Goal: Task Accomplishment & Management: Use online tool/utility

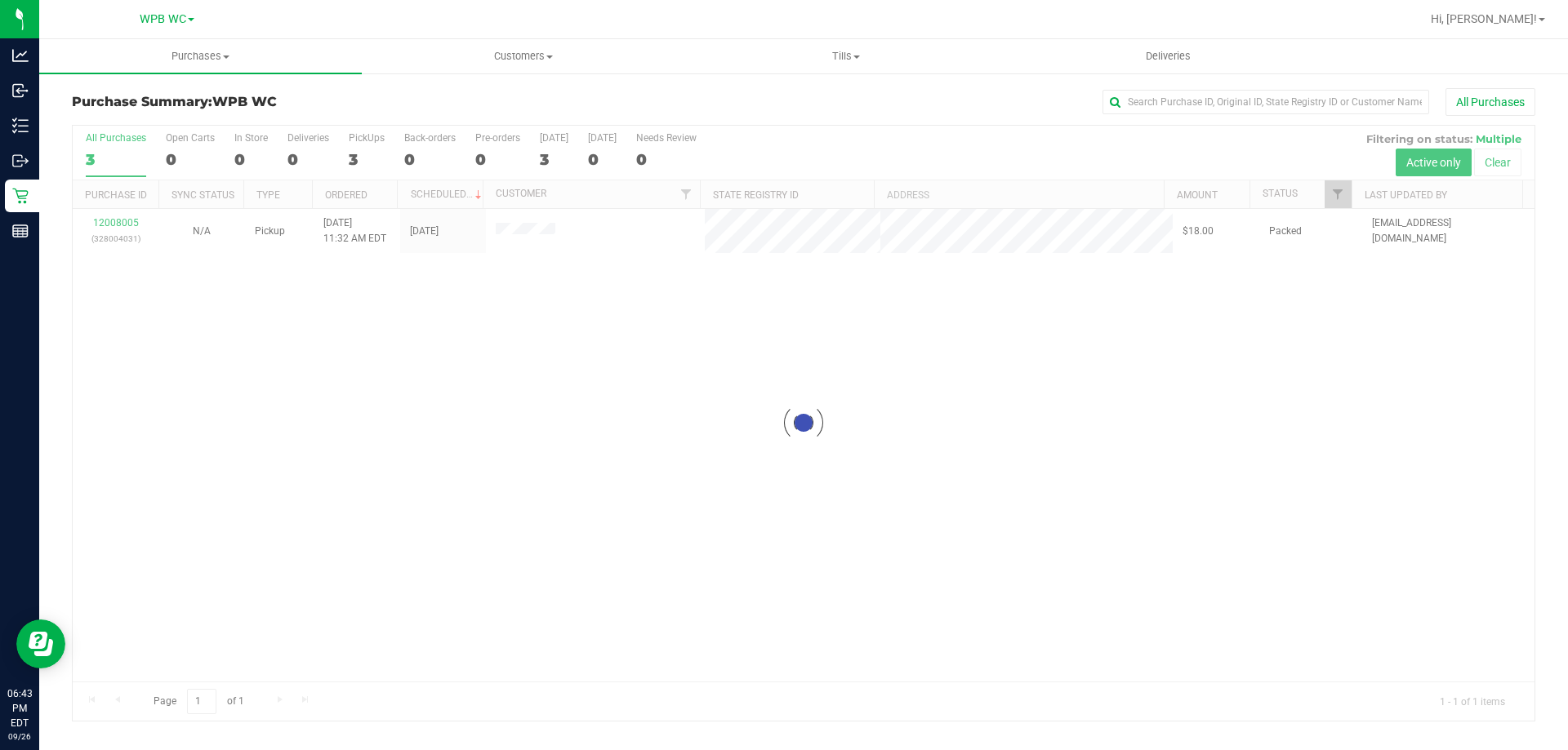
click at [117, 149] on div at bounding box center [804, 423] width 1461 height 595
click at [104, 165] on div at bounding box center [804, 423] width 1461 height 595
click at [117, 152] on div at bounding box center [804, 423] width 1461 height 595
click at [117, 152] on div "3" at bounding box center [115, 159] width 61 height 18
click at [0, 0] on input "All Purchases 3" at bounding box center [0, 0] width 0 height 0
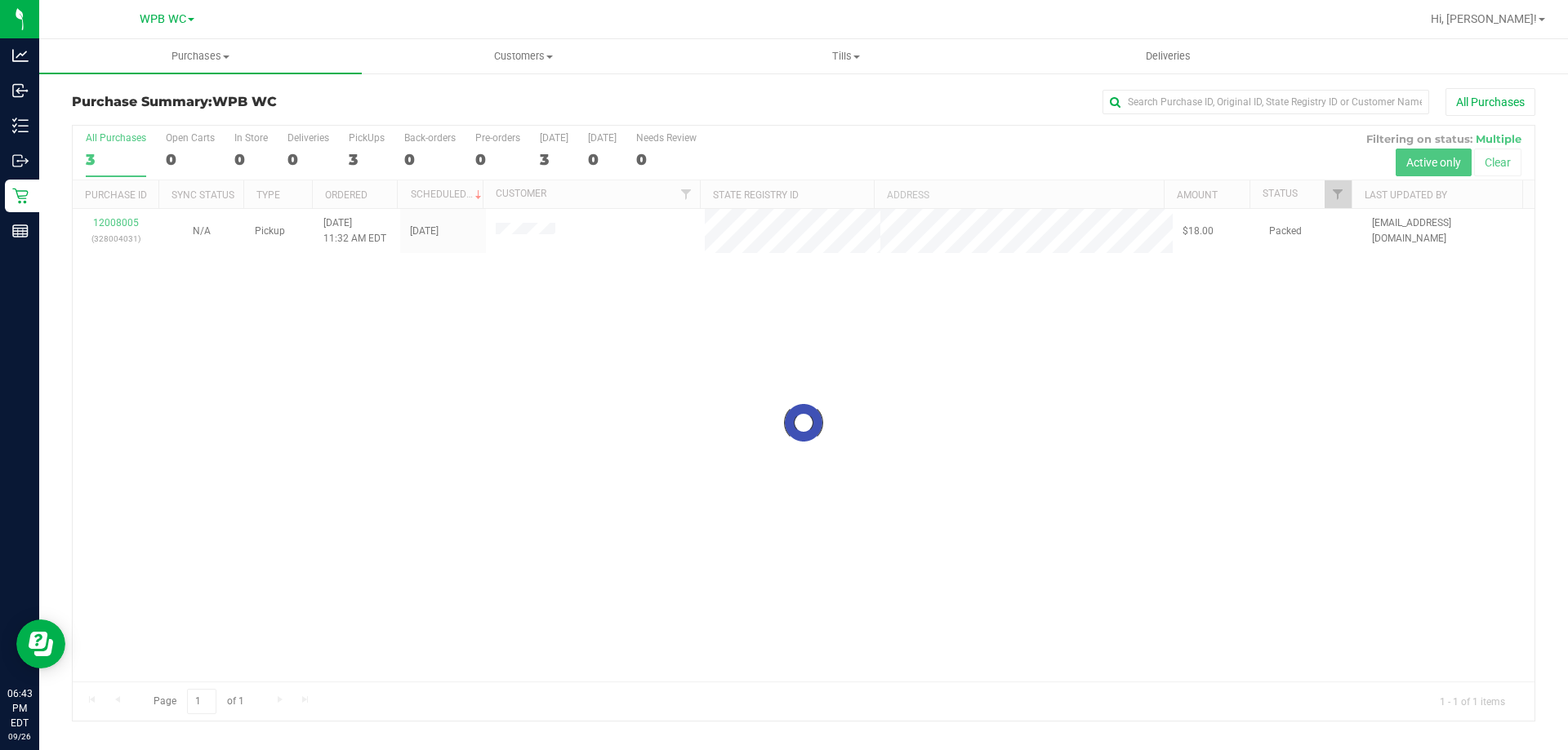
click at [117, 152] on div at bounding box center [804, 423] width 1461 height 595
click at [109, 141] on div at bounding box center [804, 423] width 1461 height 595
click at [118, 270] on div at bounding box center [804, 423] width 1461 height 595
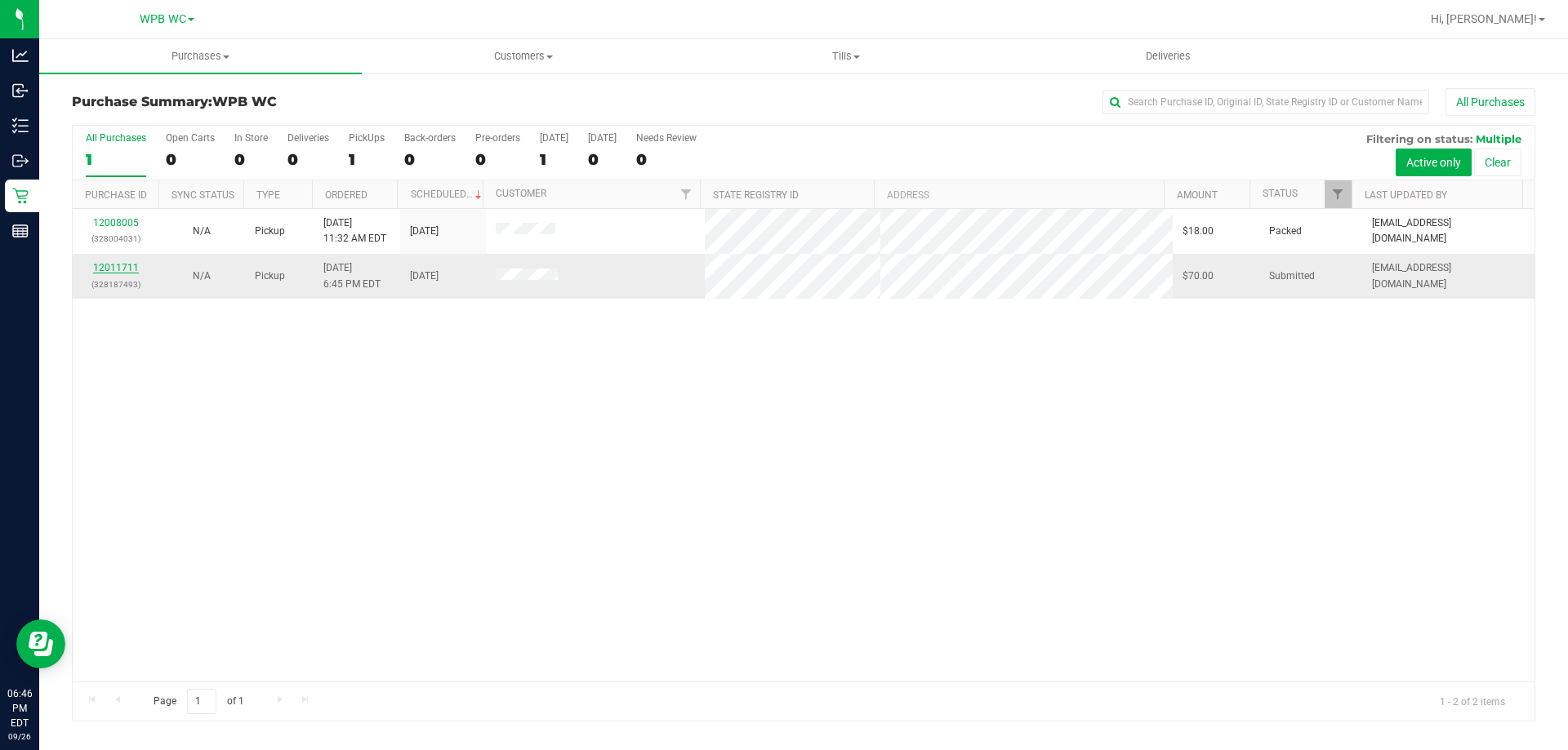
click at [129, 268] on link "12011711" at bounding box center [116, 268] width 46 height 11
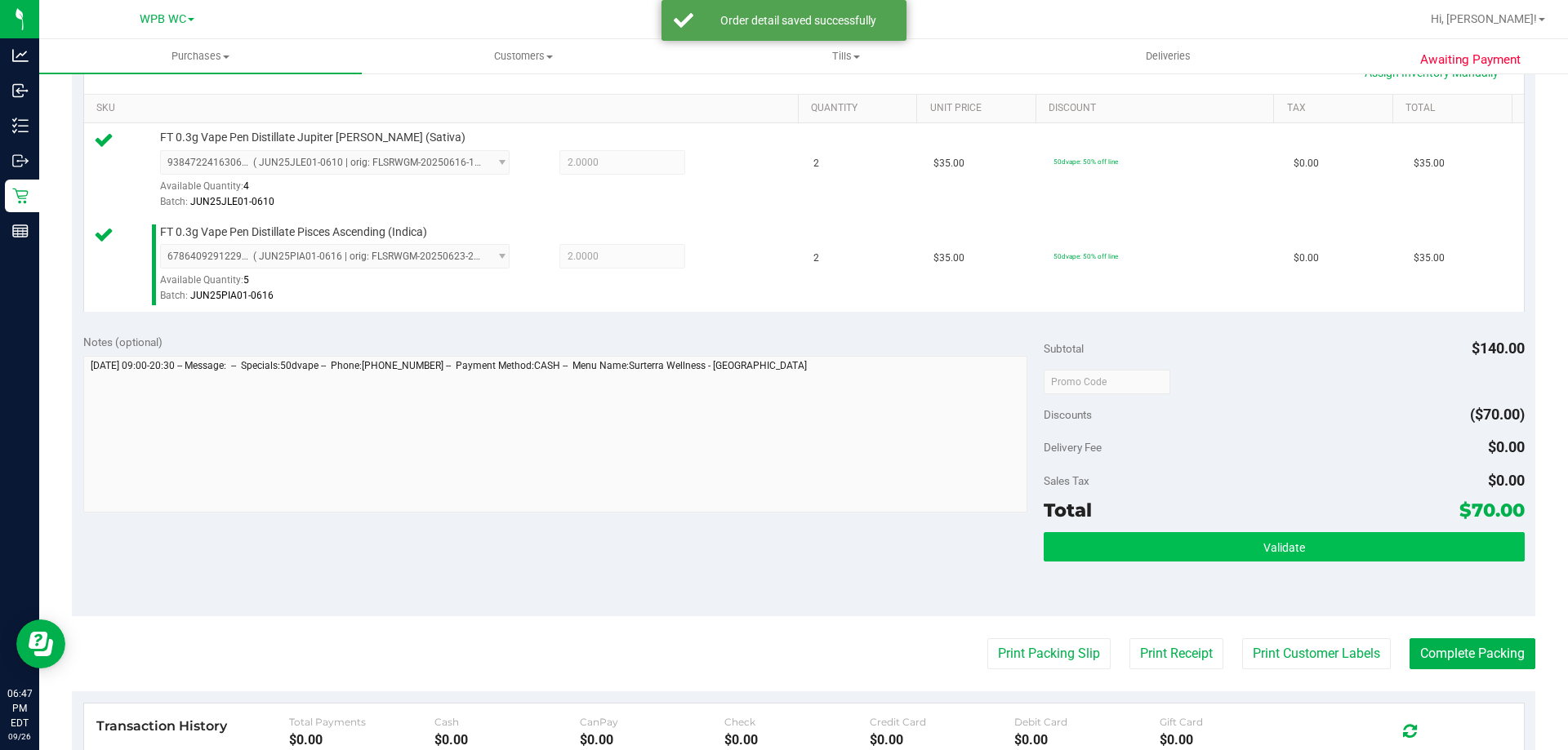
scroll to position [408, 0]
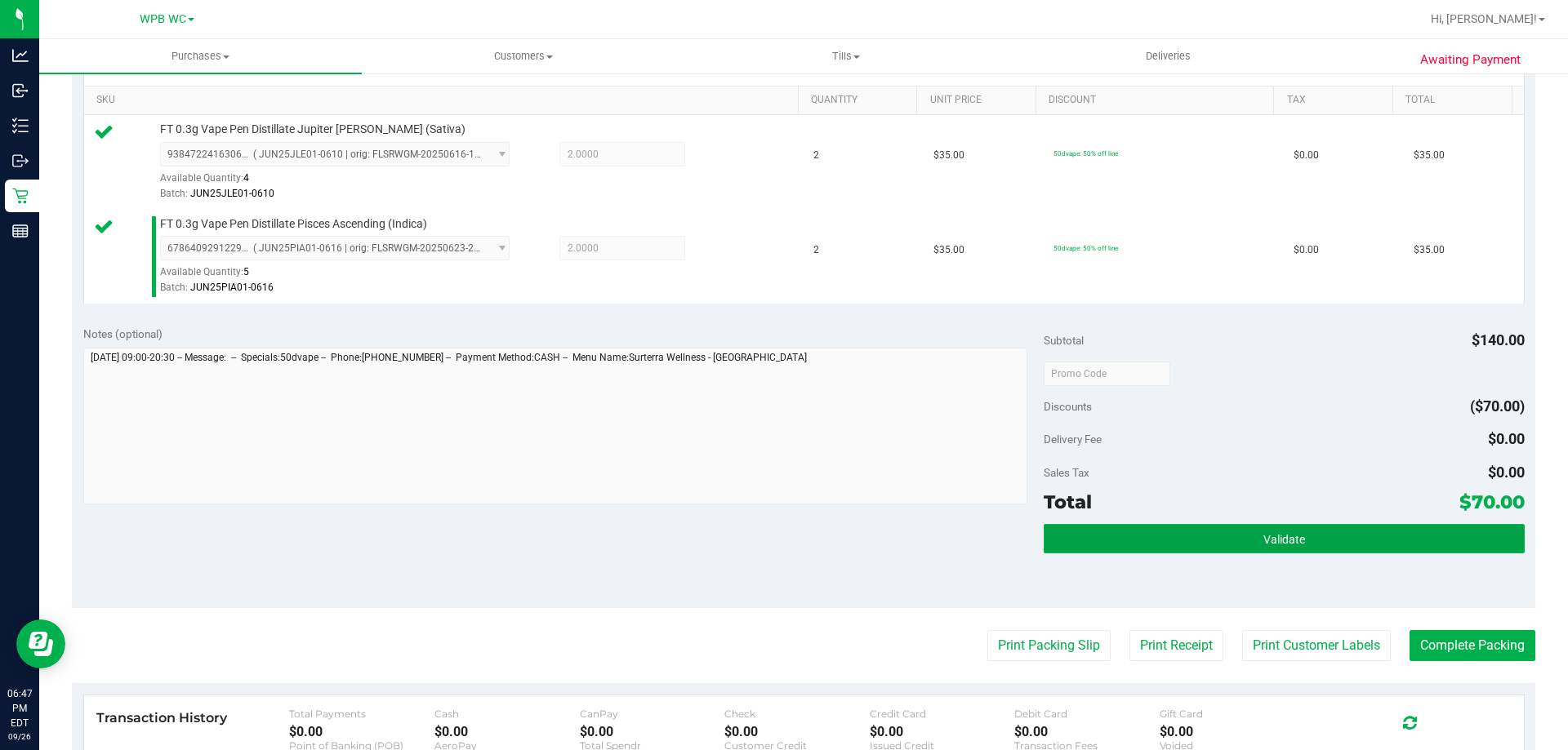
click at [1270, 533] on span "Validate" at bounding box center [1284, 540] width 41 height 13
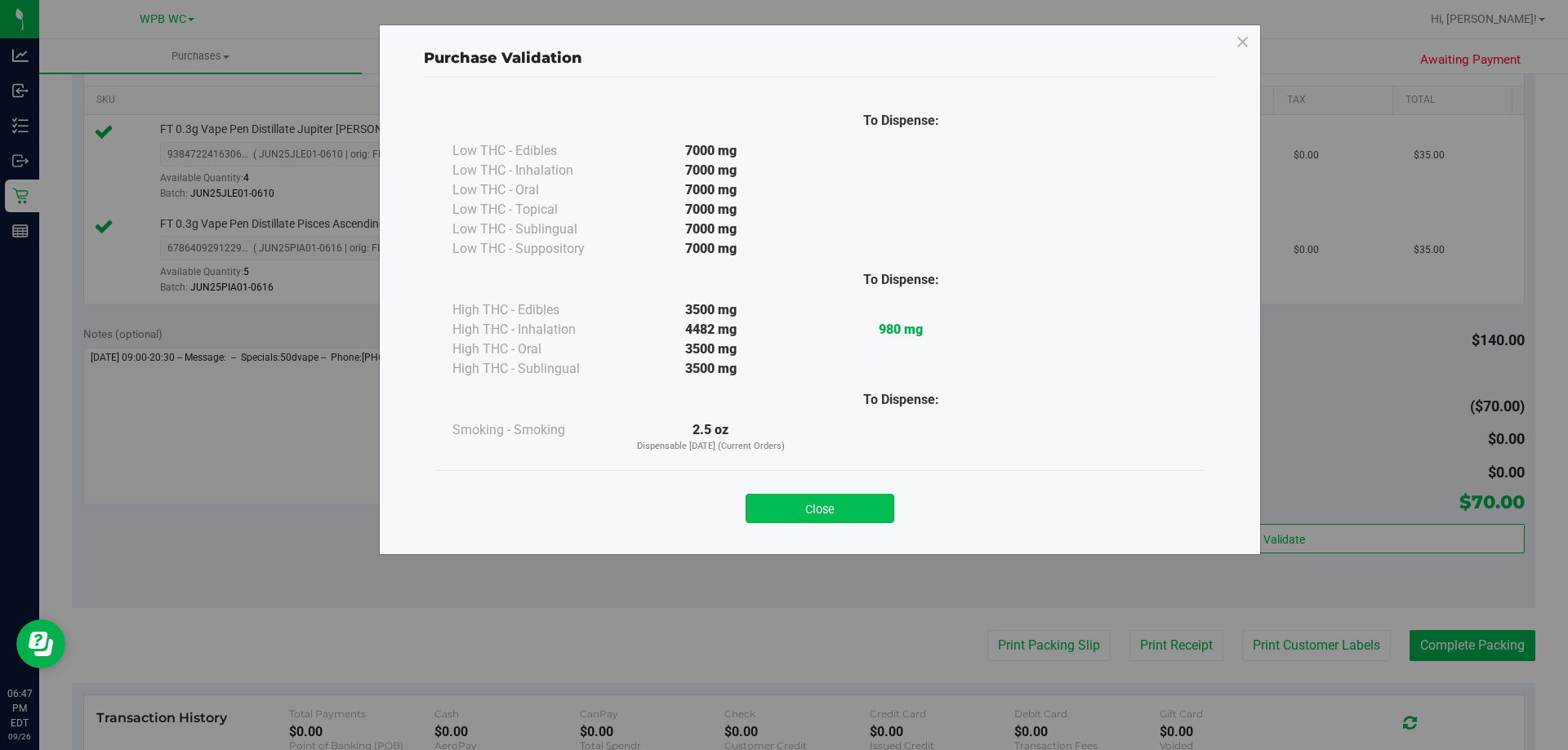
click at [858, 514] on button "Close" at bounding box center [820, 508] width 149 height 29
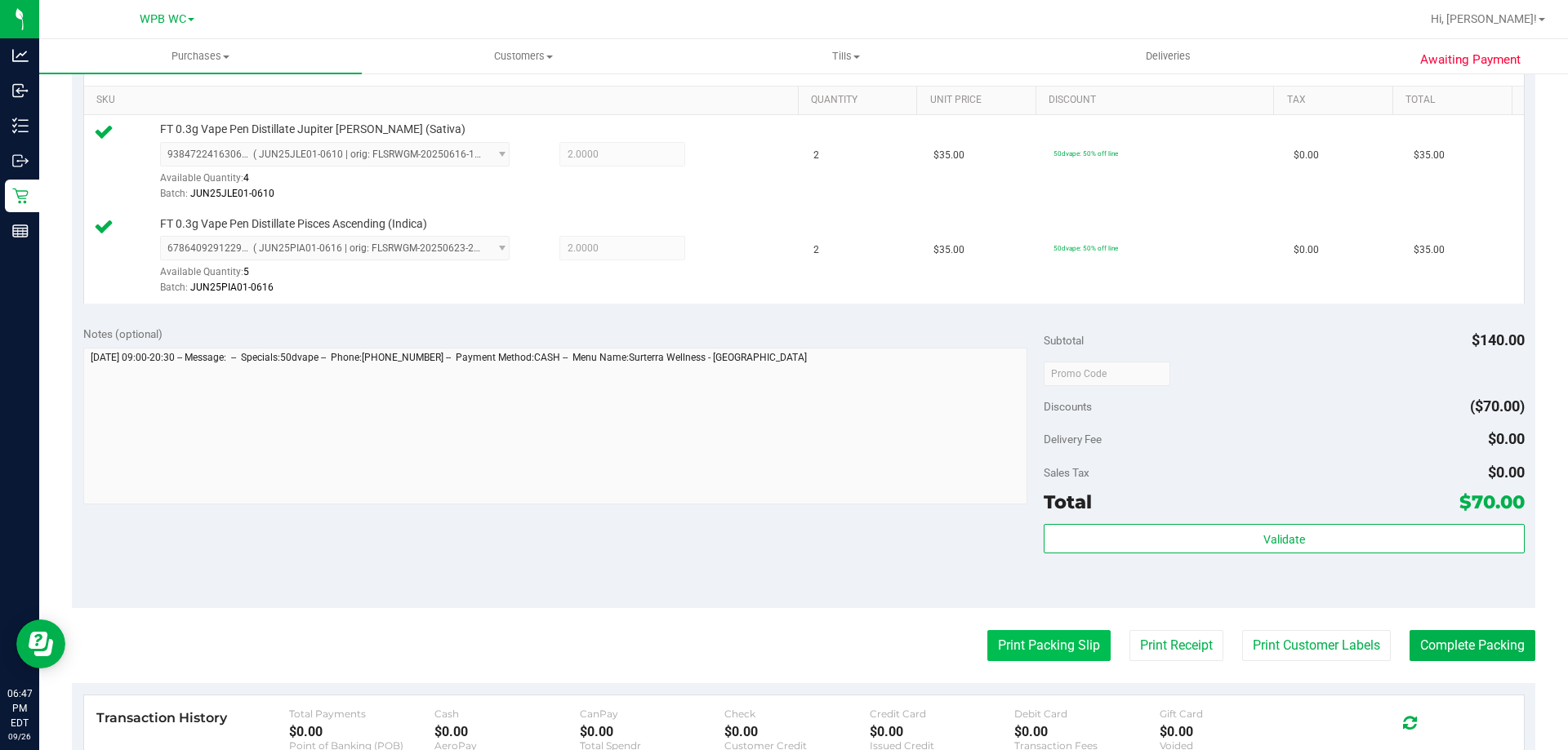
click at [1027, 634] on button "Print Packing Slip" at bounding box center [1049, 645] width 123 height 31
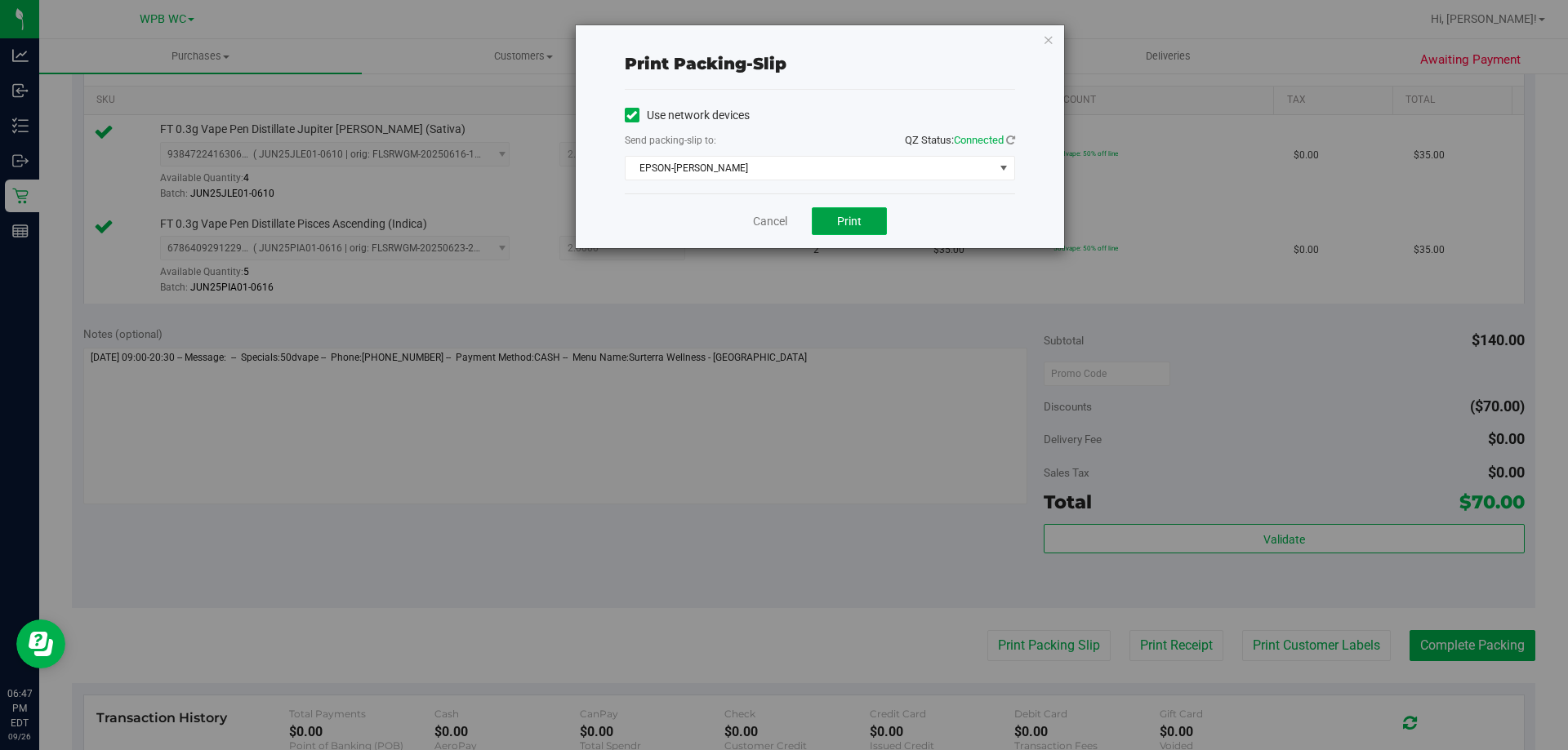
click at [833, 223] on button "Print" at bounding box center [849, 222] width 75 height 28
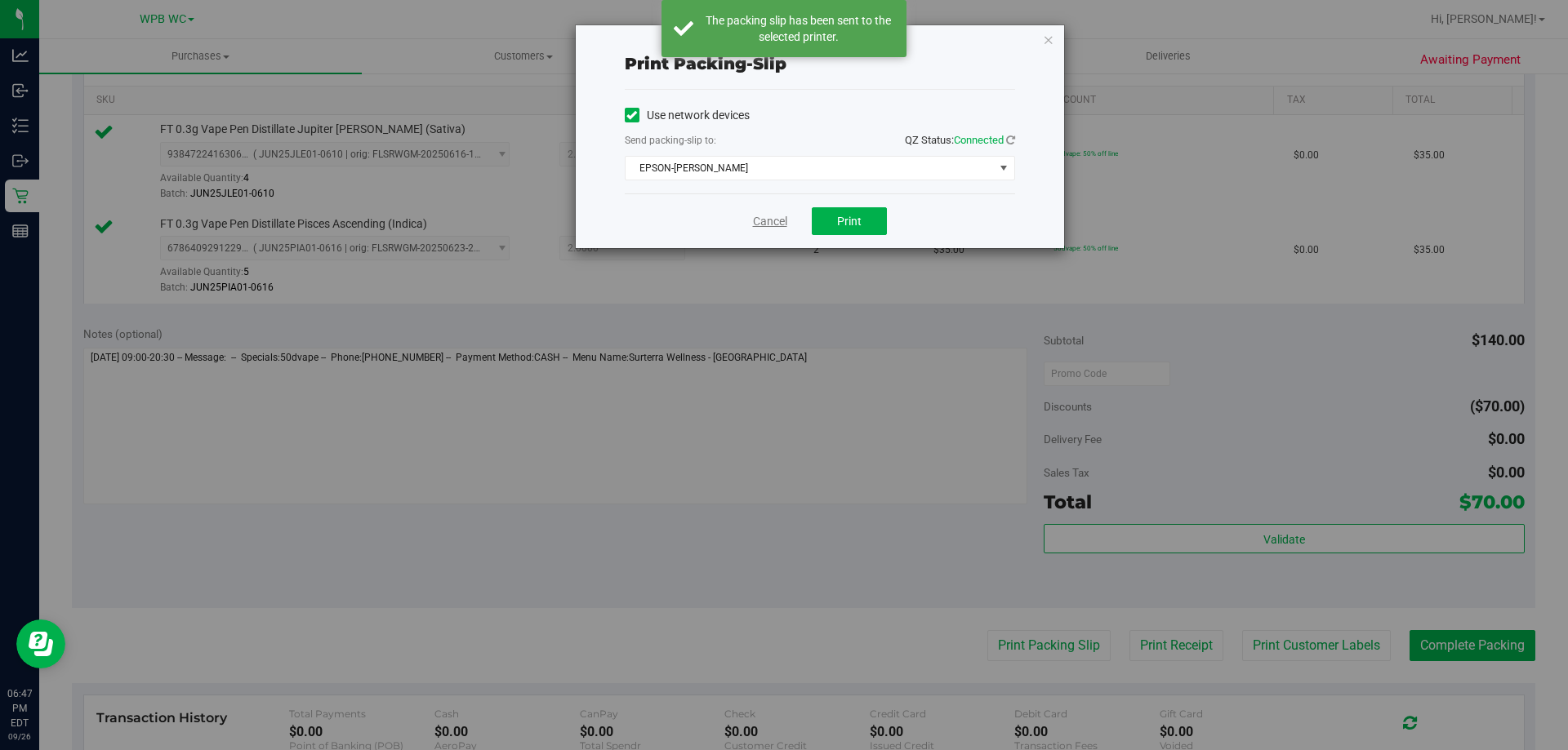
click at [777, 221] on link "Cancel" at bounding box center [769, 221] width 34 height 17
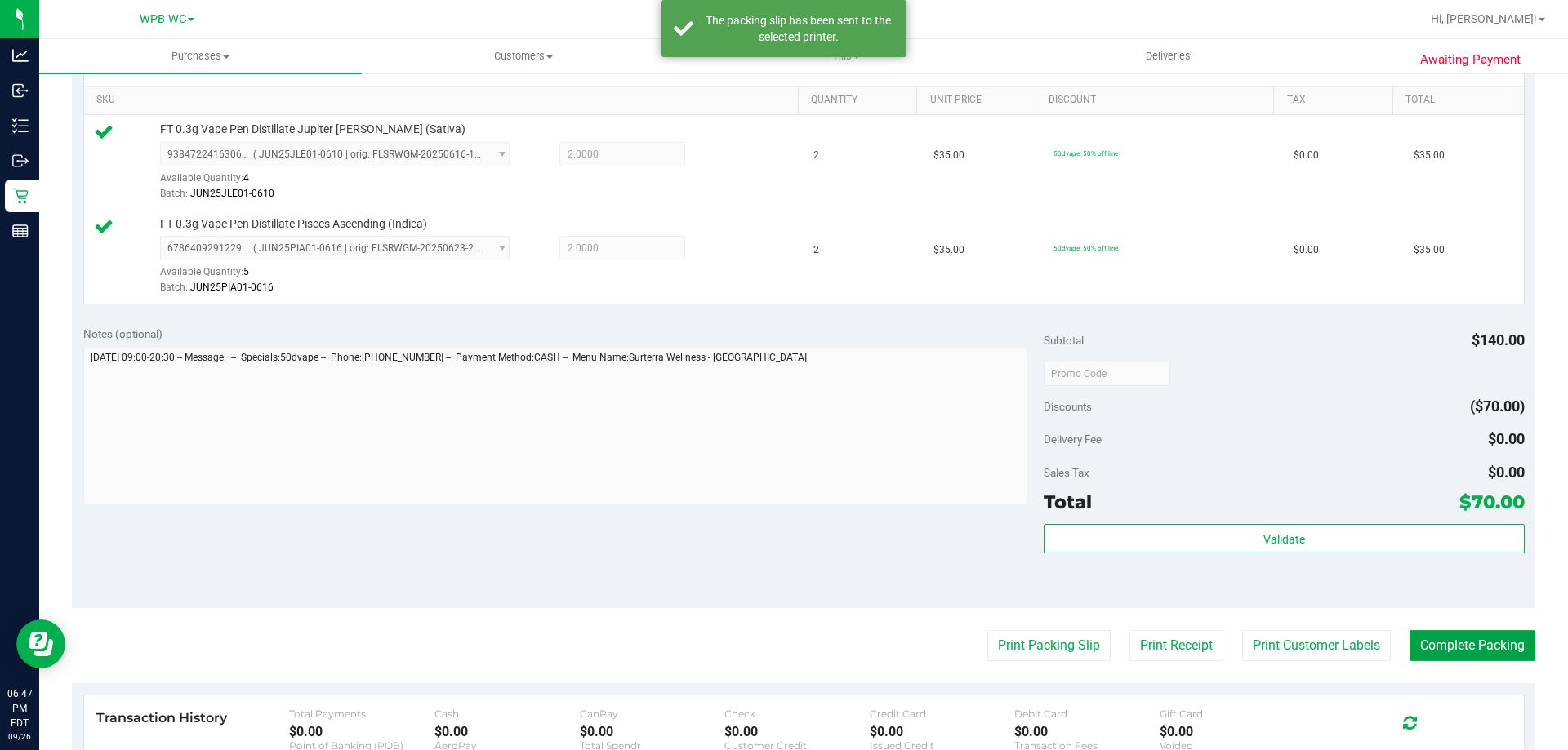
click at [1500, 650] on button "Complete Packing" at bounding box center [1472, 645] width 126 height 31
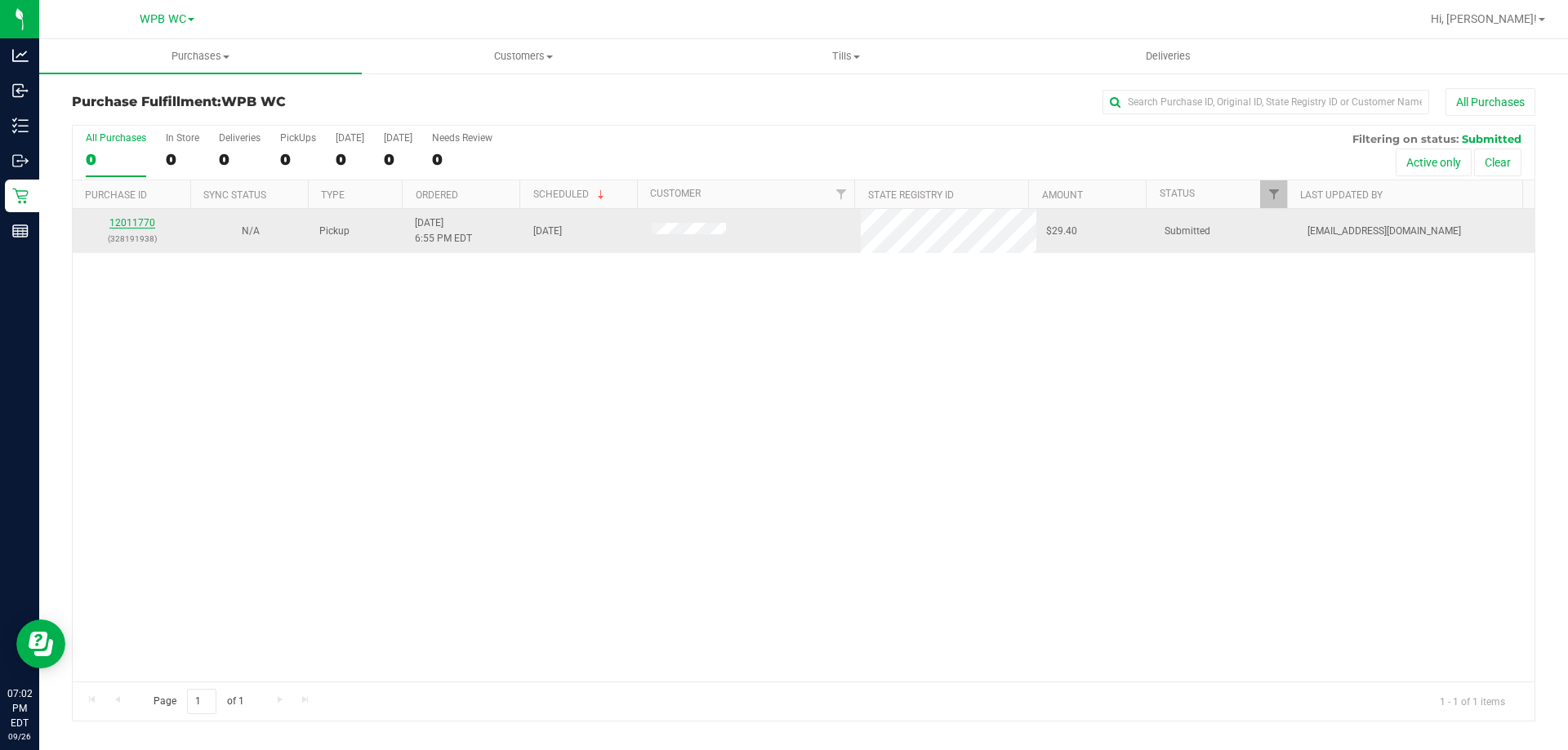
click at [150, 224] on link "12011770" at bounding box center [132, 223] width 46 height 11
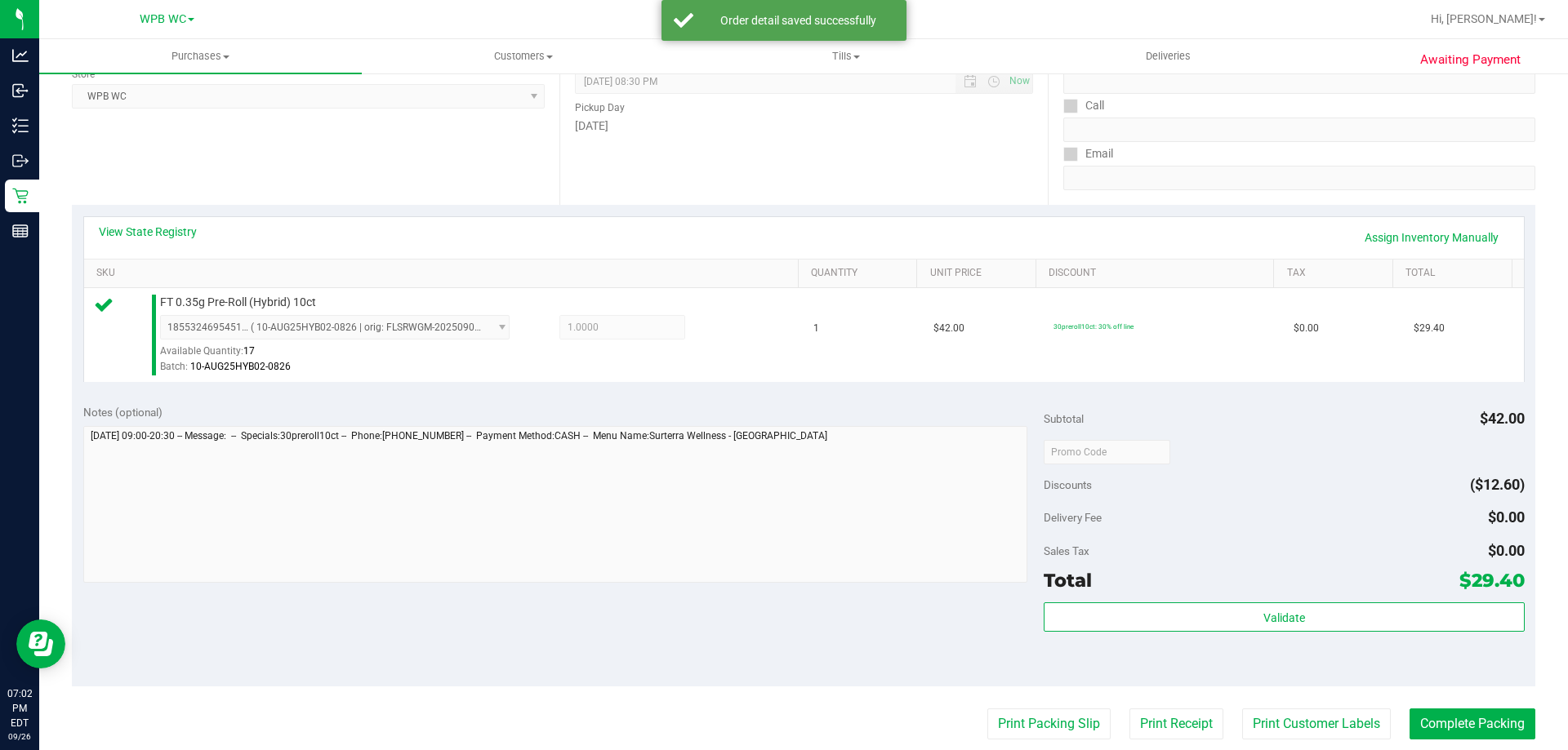
scroll to position [245, 0]
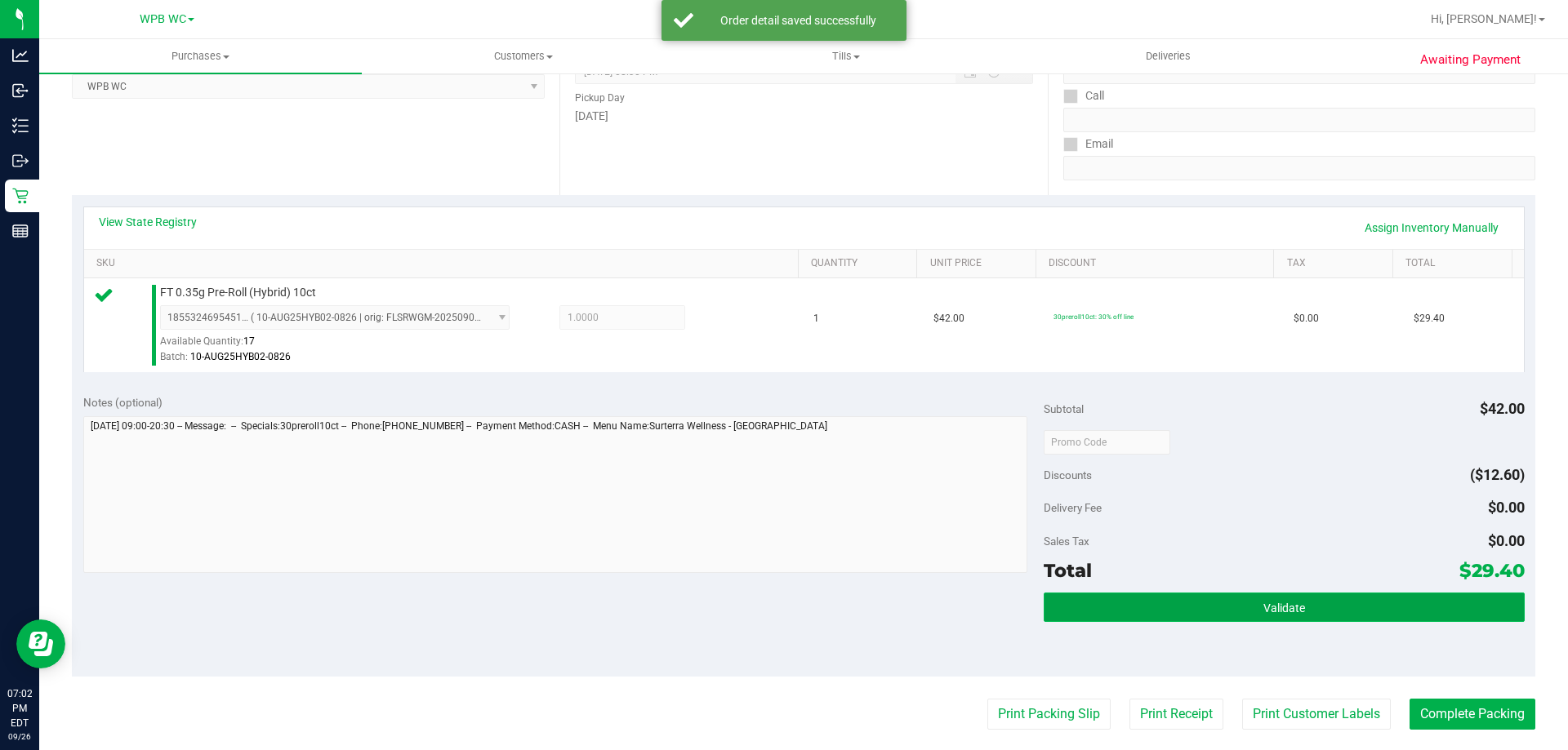
click at [1211, 595] on button "Validate" at bounding box center [1283, 607] width 480 height 29
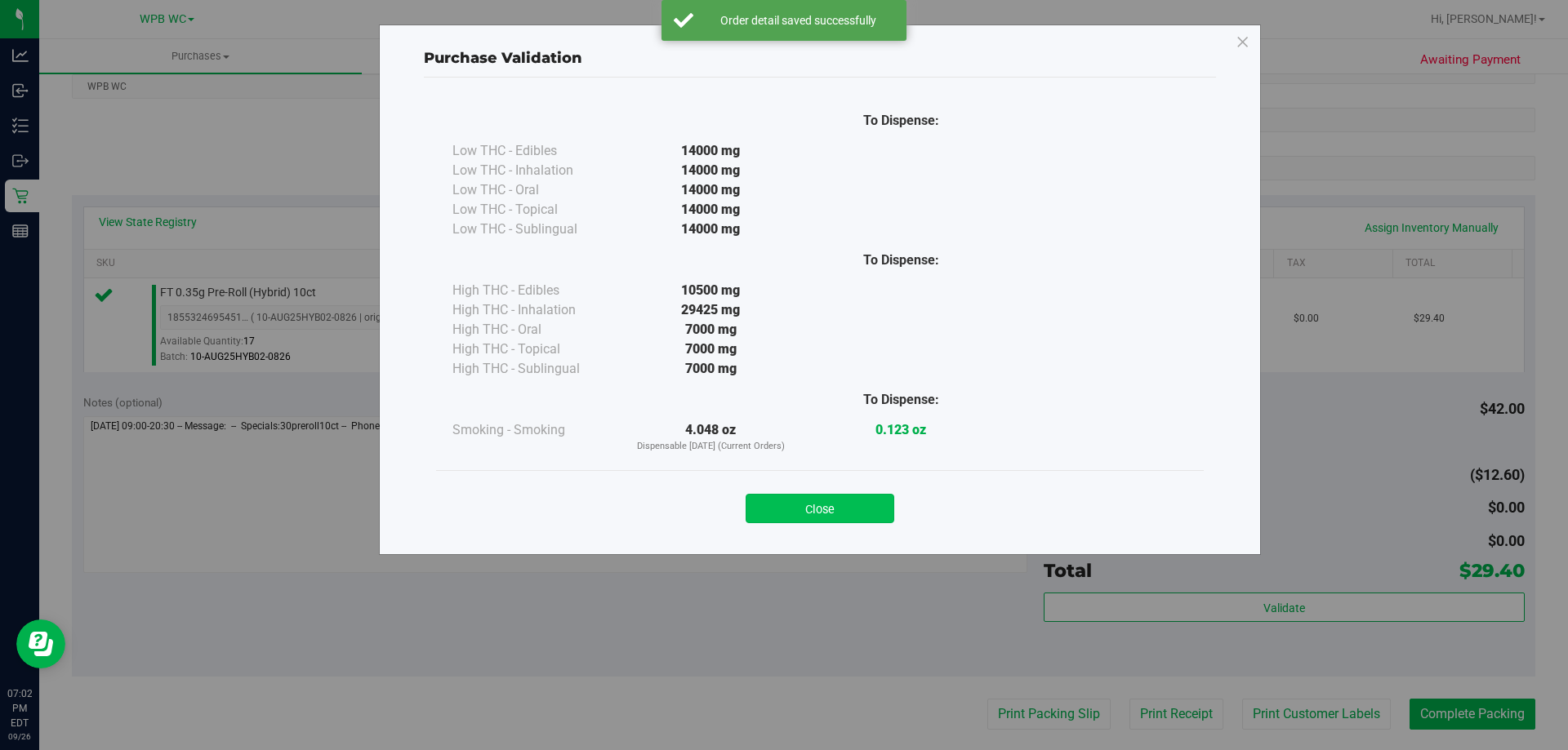
click at [812, 499] on button "Close" at bounding box center [820, 508] width 149 height 29
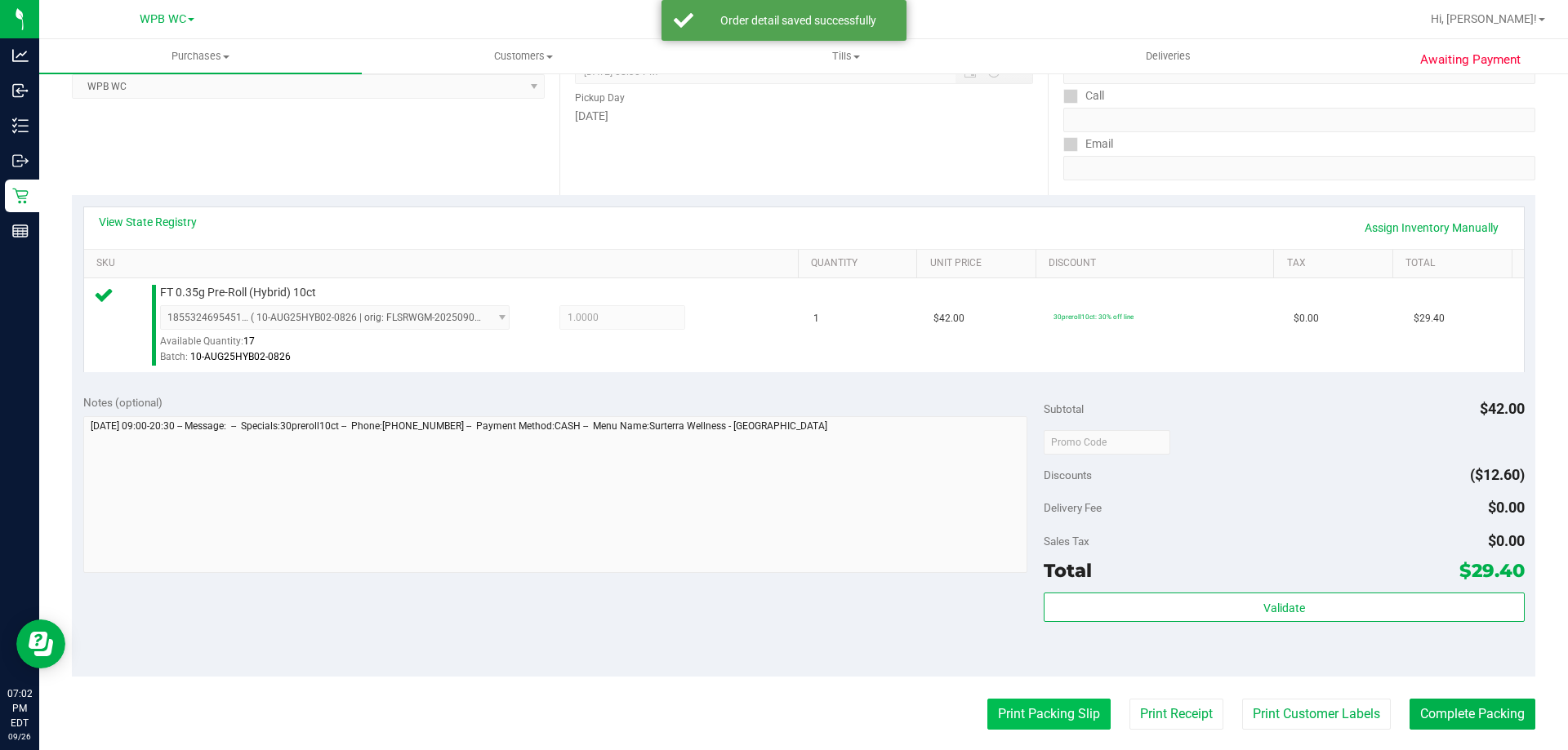
click at [1029, 709] on button "Print Packing Slip" at bounding box center [1049, 714] width 123 height 31
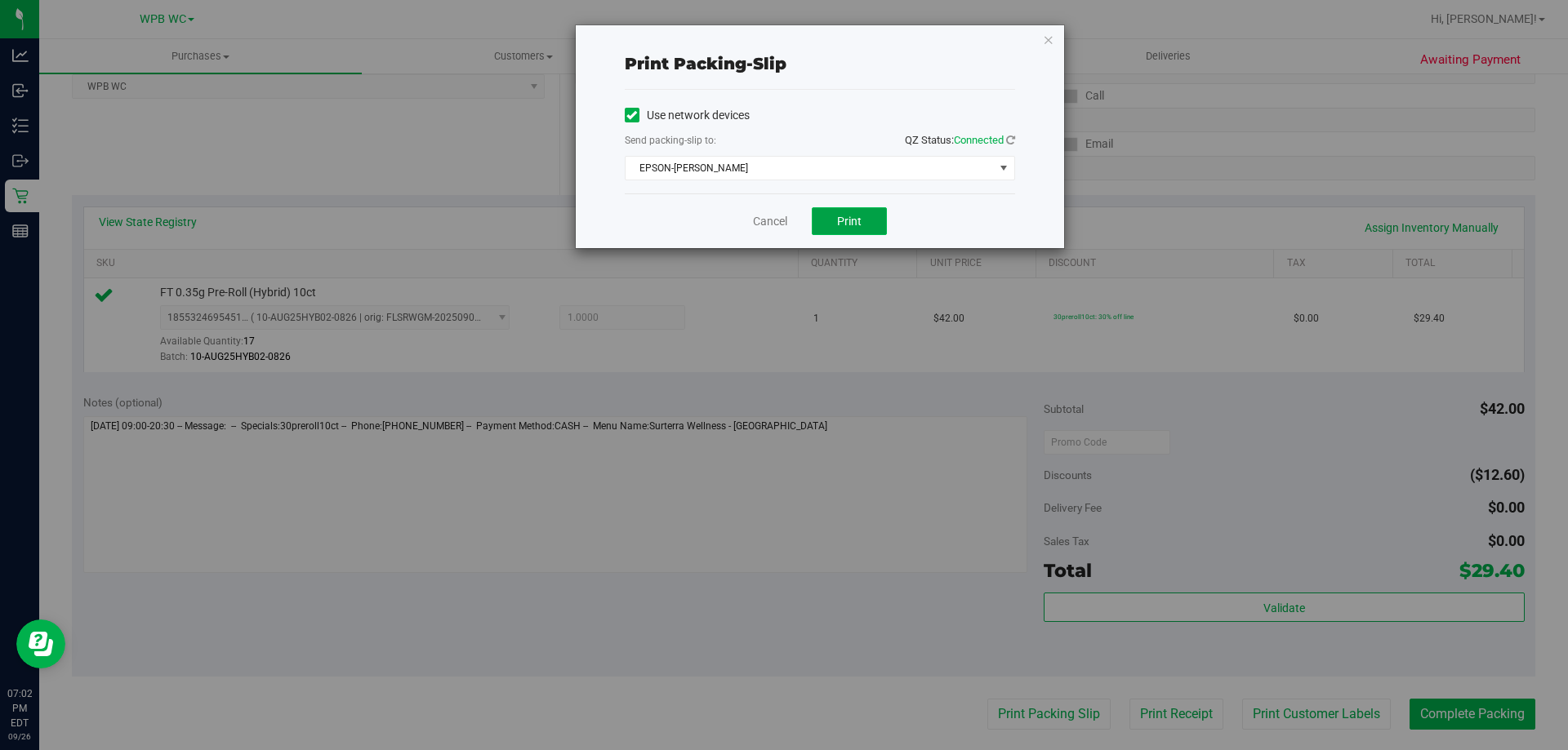
click at [841, 226] on span "Print" at bounding box center [850, 221] width 25 height 13
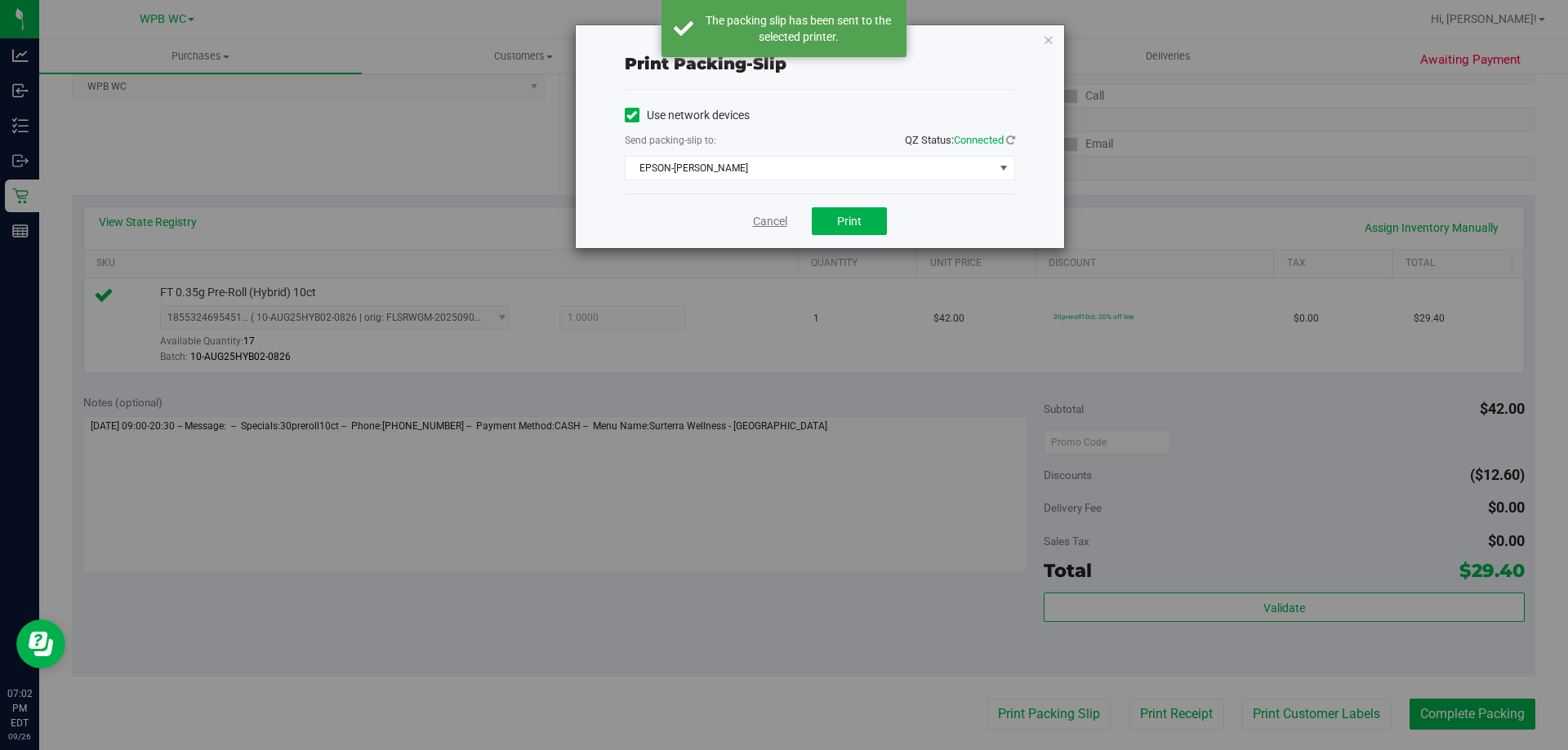
click at [772, 224] on link "Cancel" at bounding box center [769, 221] width 34 height 17
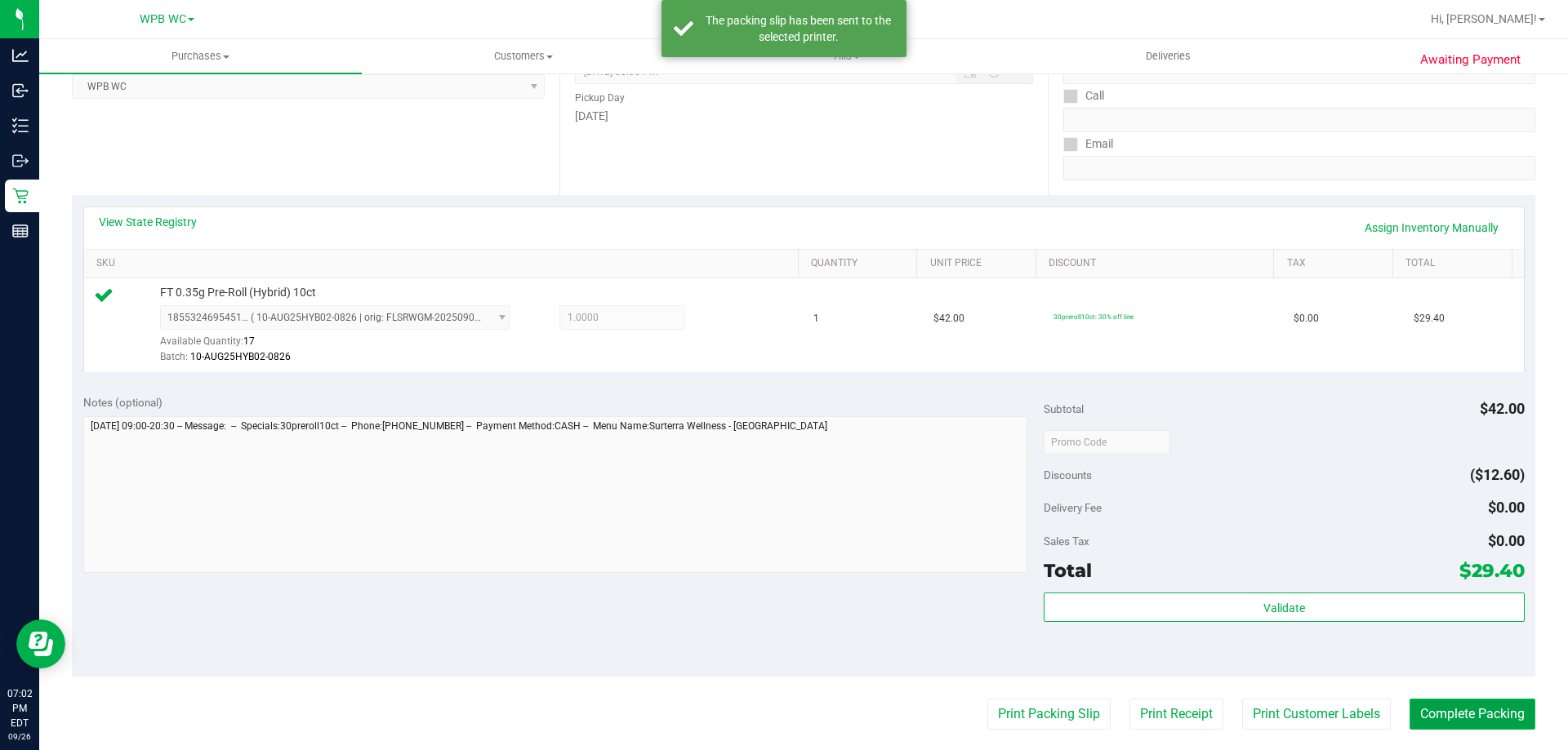
click at [1452, 715] on button "Complete Packing" at bounding box center [1472, 714] width 126 height 31
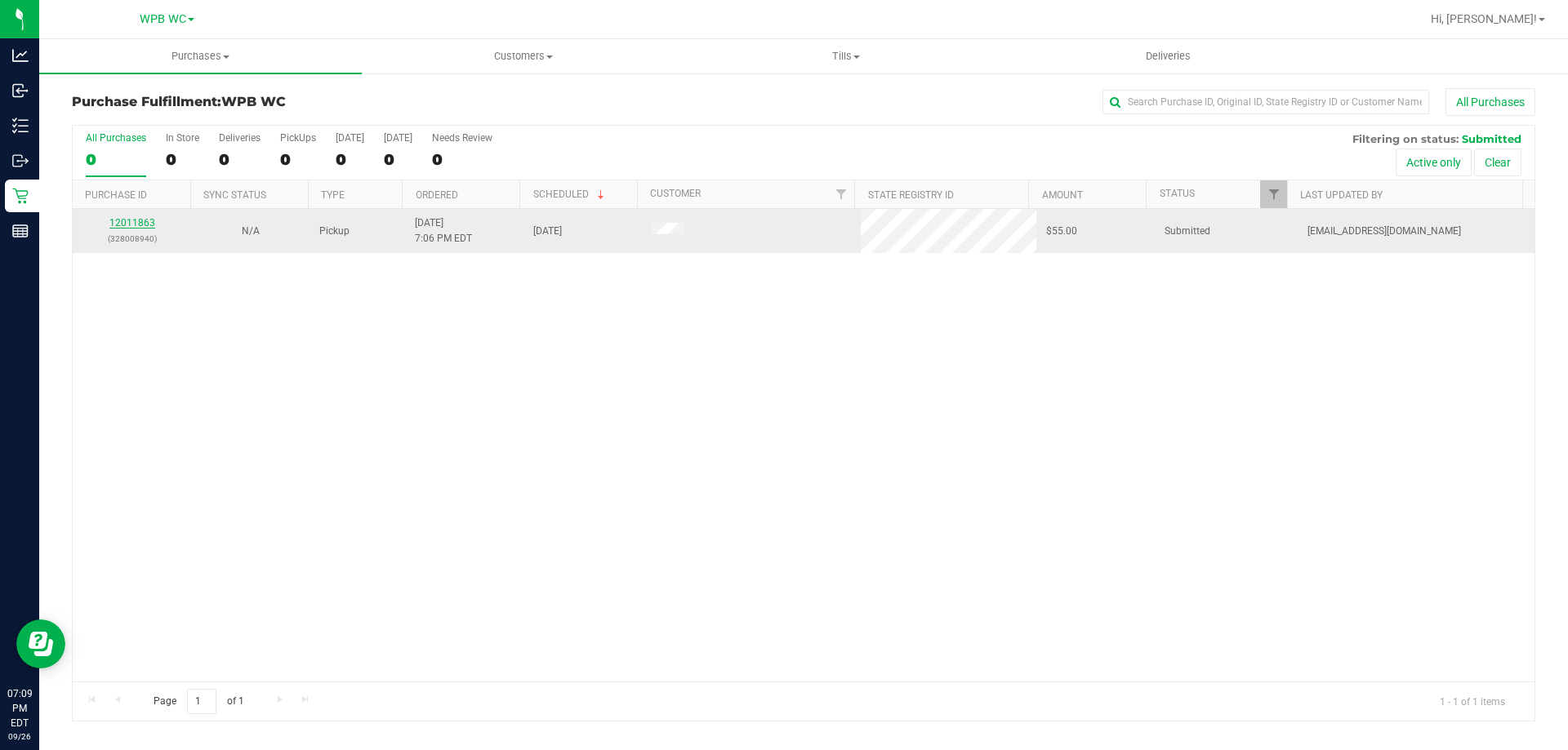
click at [122, 226] on link "12011863" at bounding box center [132, 223] width 46 height 11
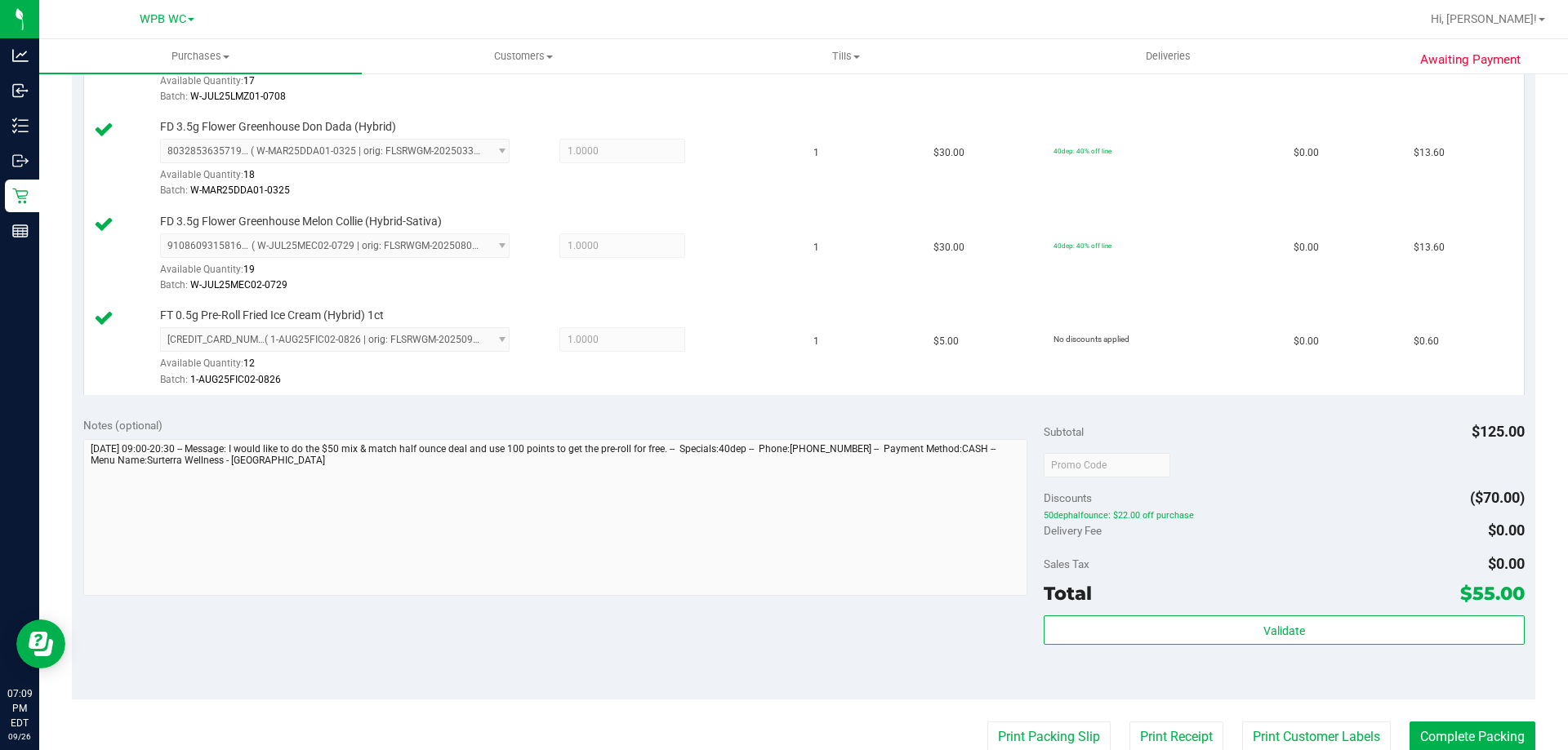
scroll to position [571, 0]
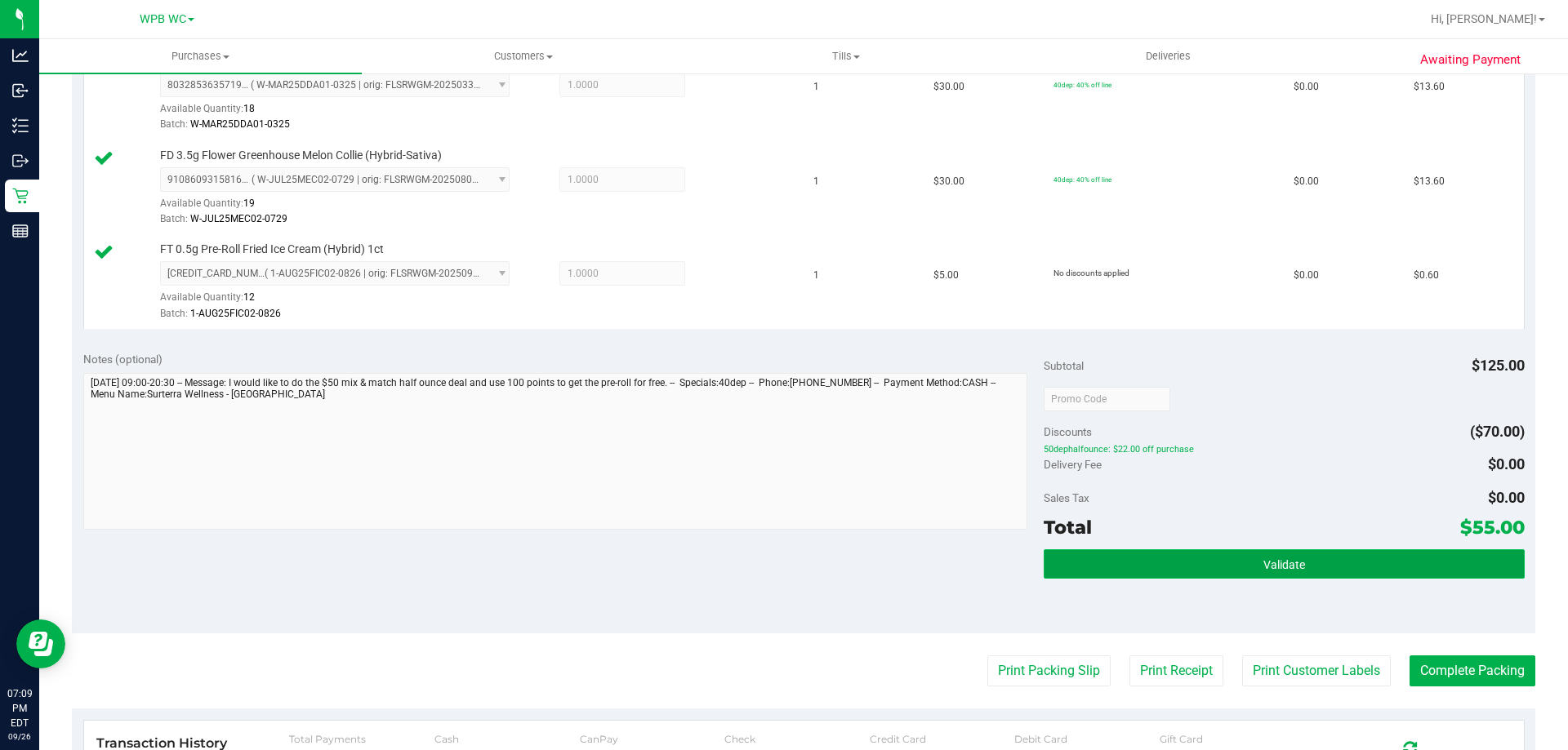
click at [1366, 562] on button "Validate" at bounding box center [1283, 563] width 480 height 29
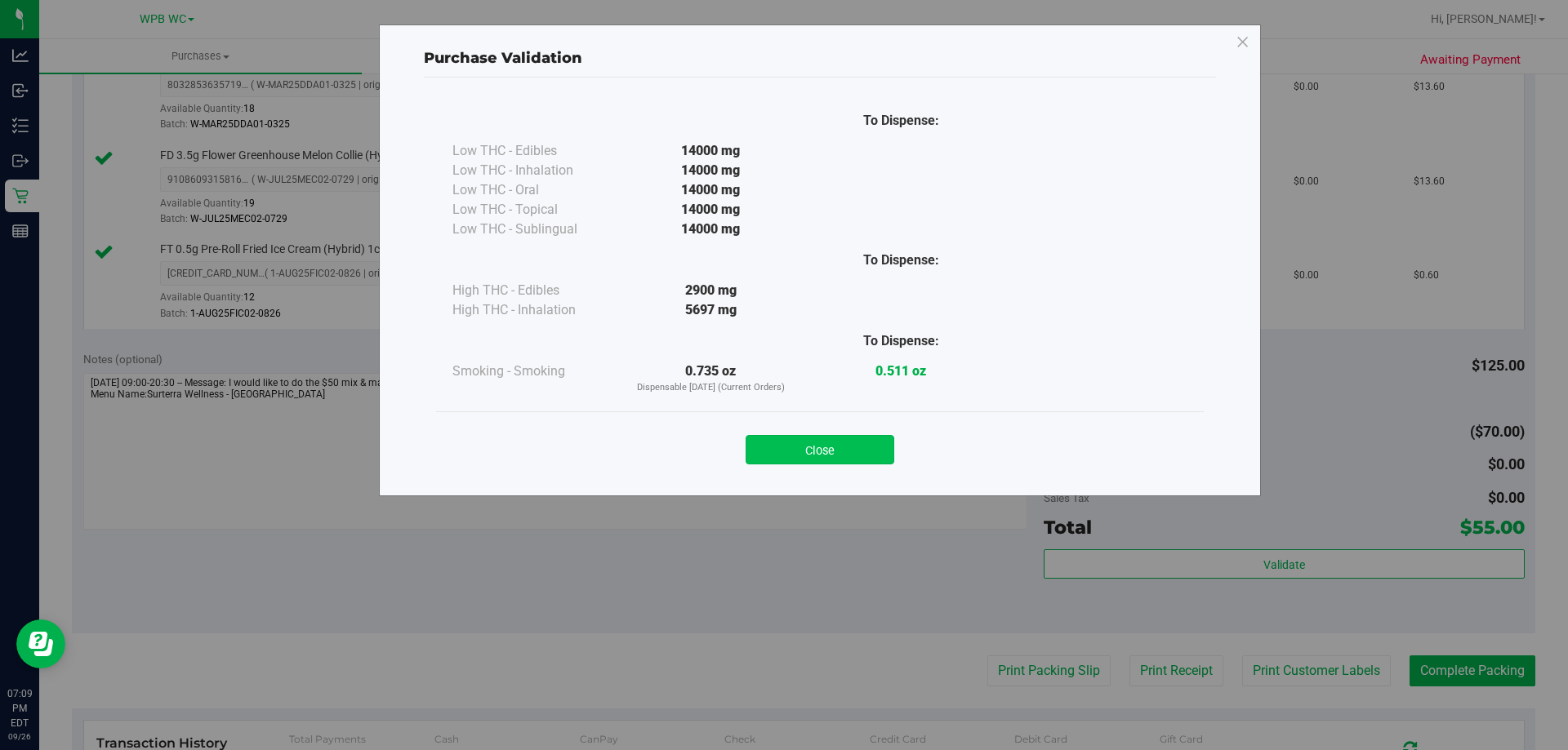
click at [828, 453] on button "Close" at bounding box center [820, 449] width 149 height 29
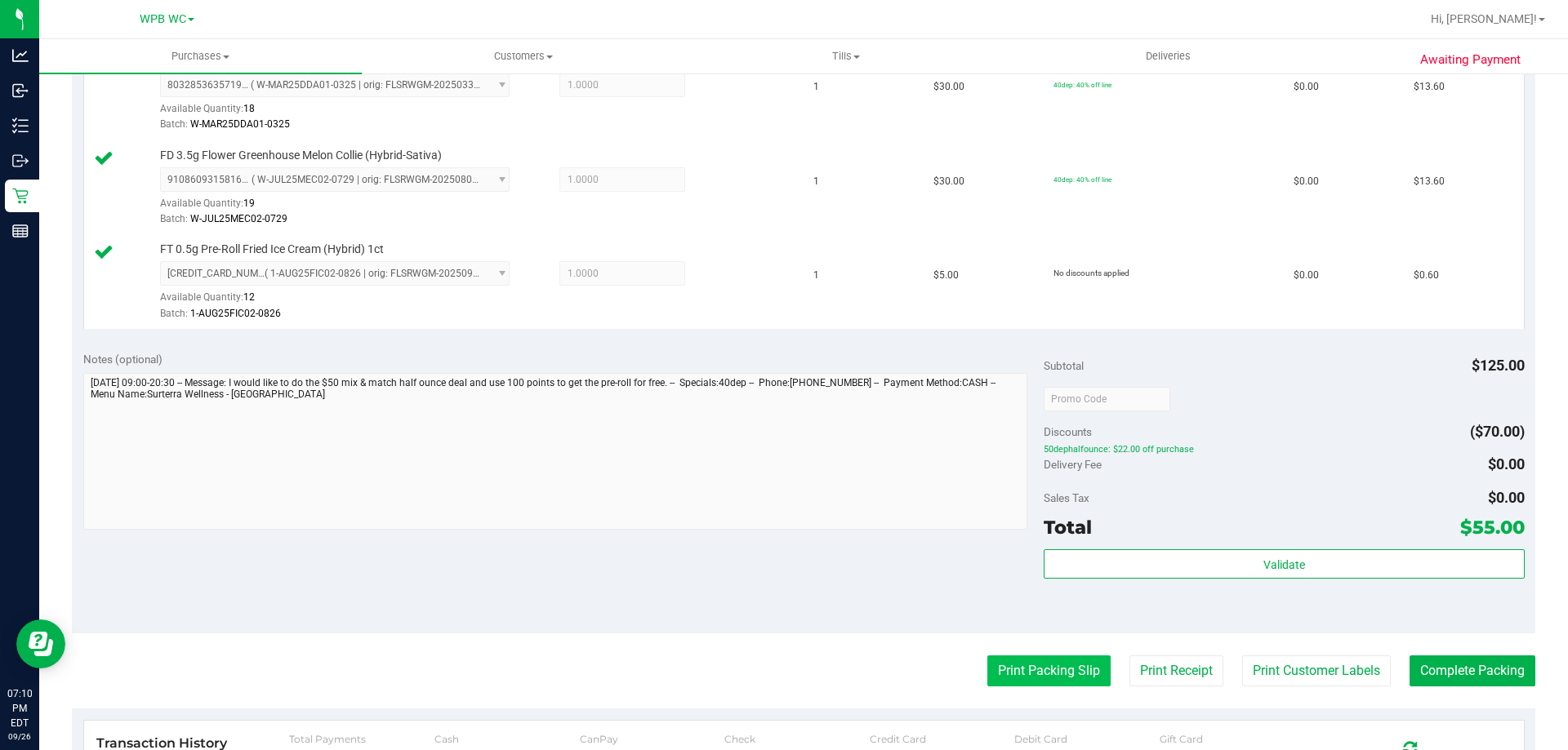
click at [1040, 670] on button "Print Packing Slip" at bounding box center [1049, 671] width 123 height 31
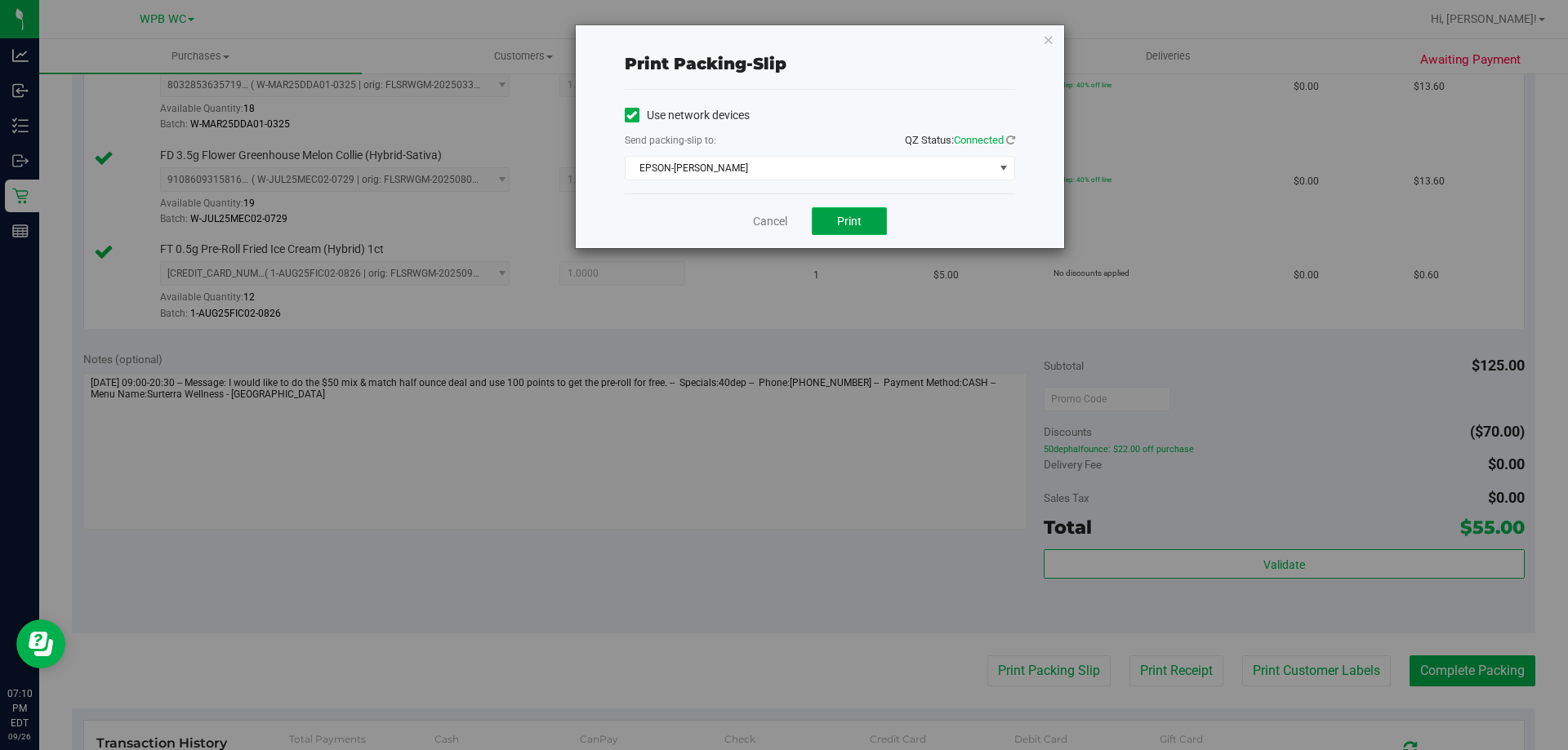
click at [869, 218] on button "Print" at bounding box center [849, 222] width 75 height 28
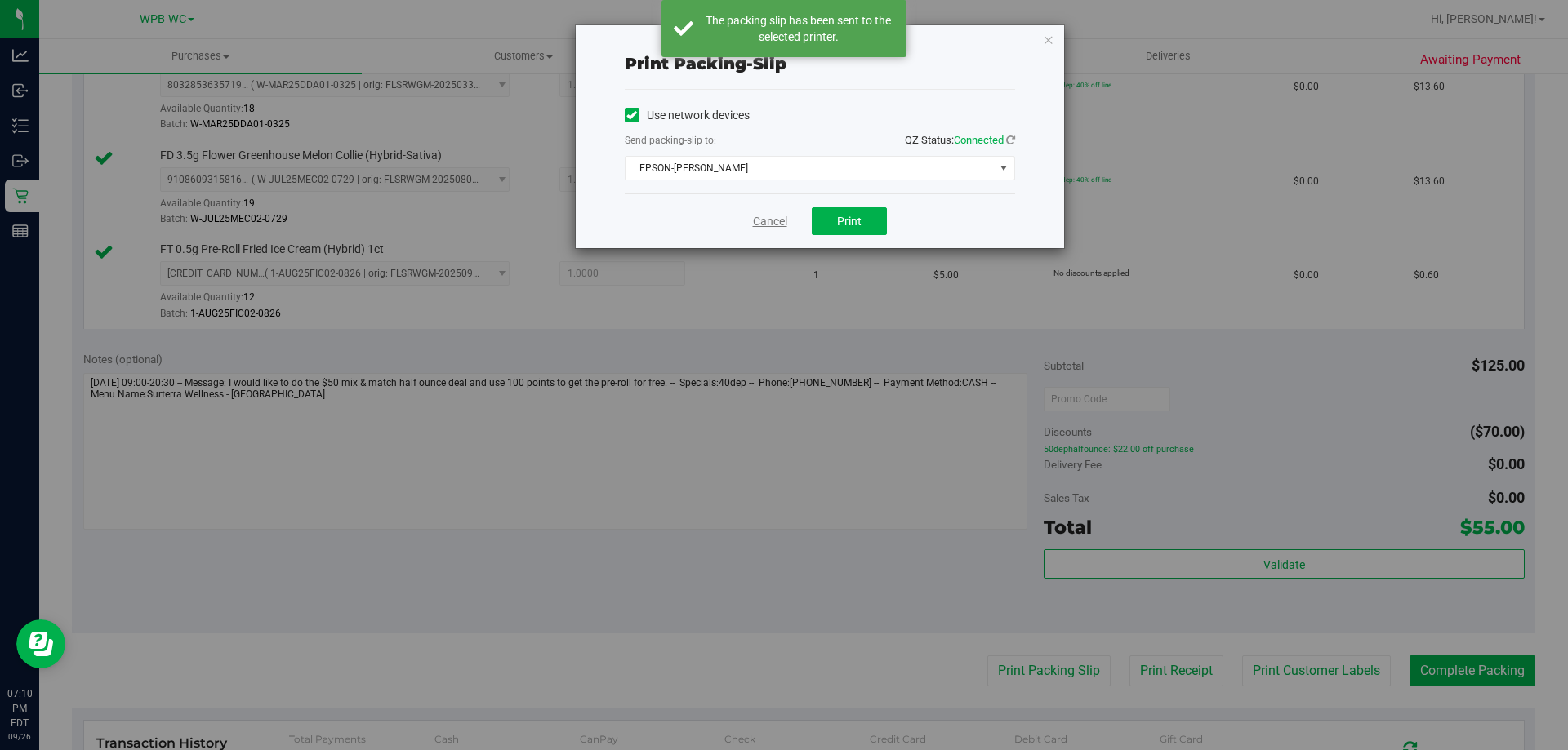
click at [761, 220] on link "Cancel" at bounding box center [769, 221] width 34 height 17
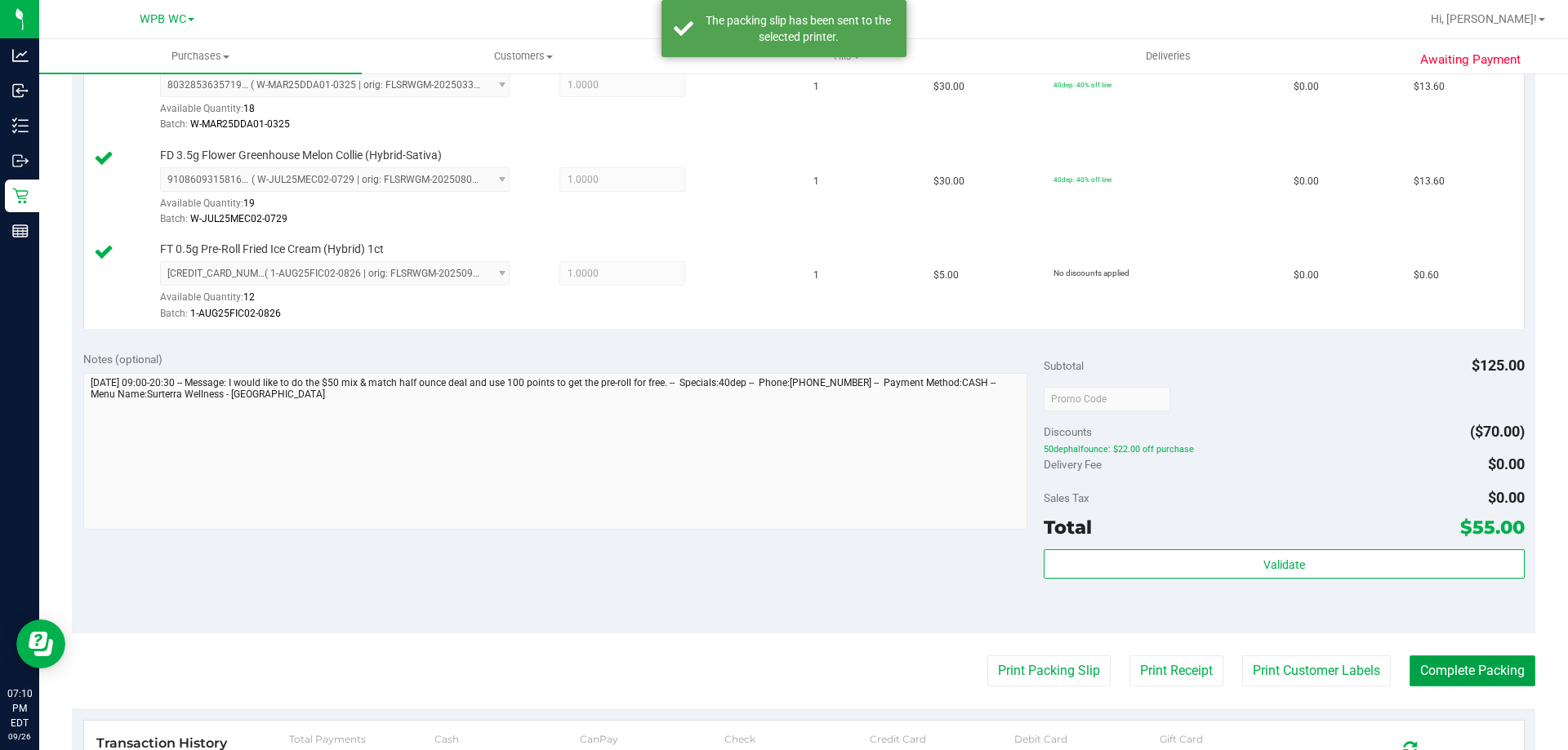
click at [1450, 669] on button "Complete Packing" at bounding box center [1472, 671] width 126 height 31
